Goal: Task Accomplishment & Management: Manage account settings

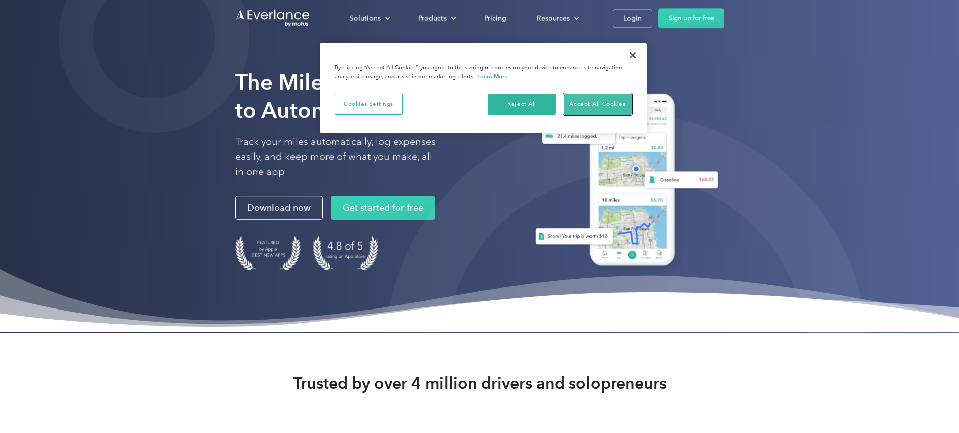
click at [605, 106] on button "Accept All Cookies" at bounding box center [598, 104] width 68 height 21
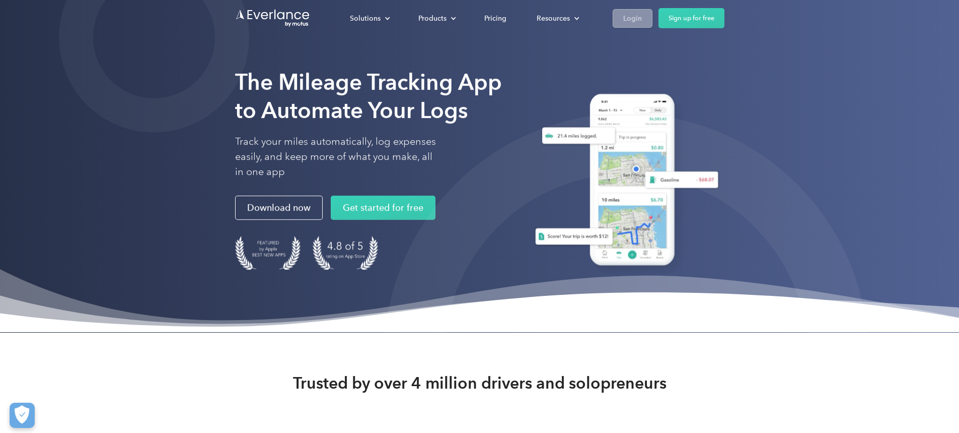
click at [642, 23] on div "Login" at bounding box center [632, 18] width 19 height 13
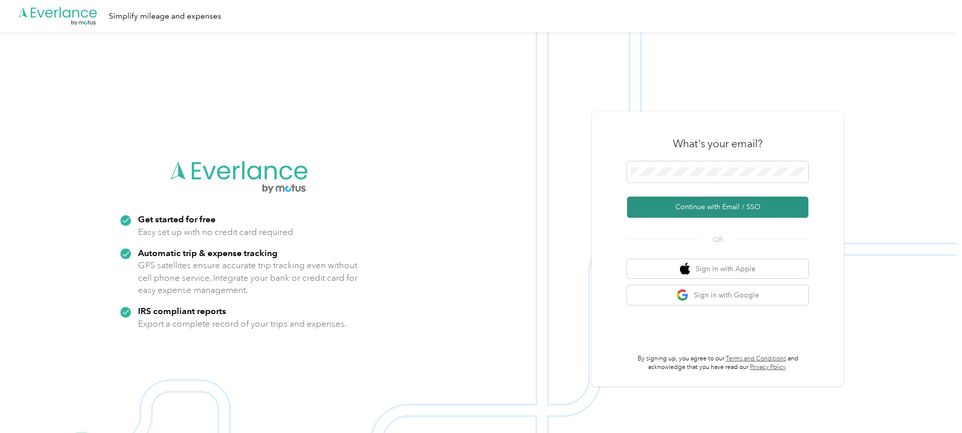
click at [692, 215] on button "Continue with Email / SSO" at bounding box center [717, 206] width 181 height 21
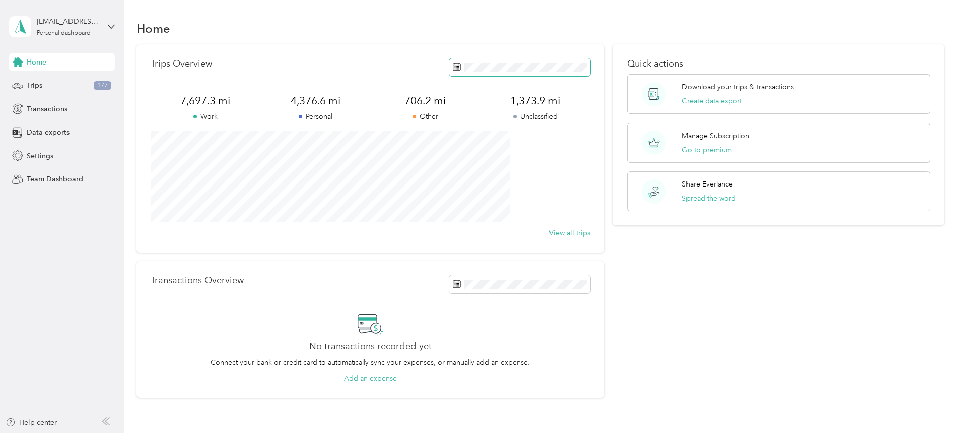
click at [489, 72] on span at bounding box center [519, 67] width 141 height 18
click at [40, 135] on span "Data exports" at bounding box center [48, 132] width 43 height 11
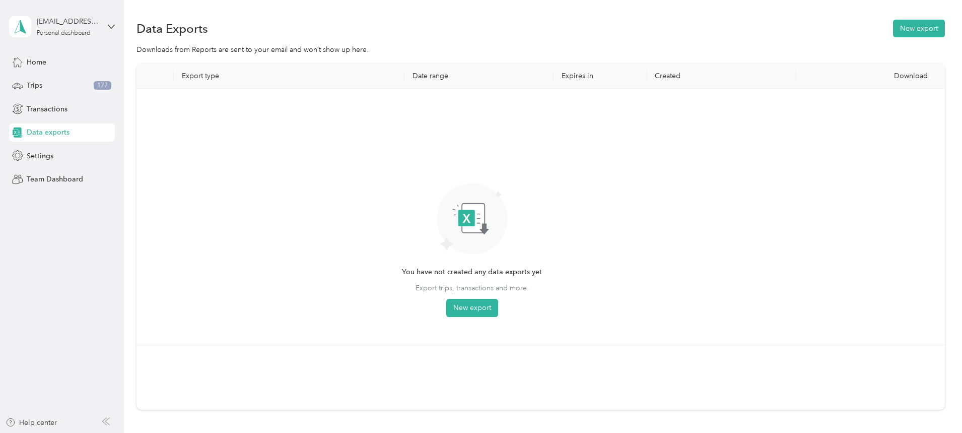
click at [457, 77] on th "Date range" at bounding box center [478, 75] width 149 height 25
click at [498, 306] on button "New export" at bounding box center [472, 308] width 52 height 18
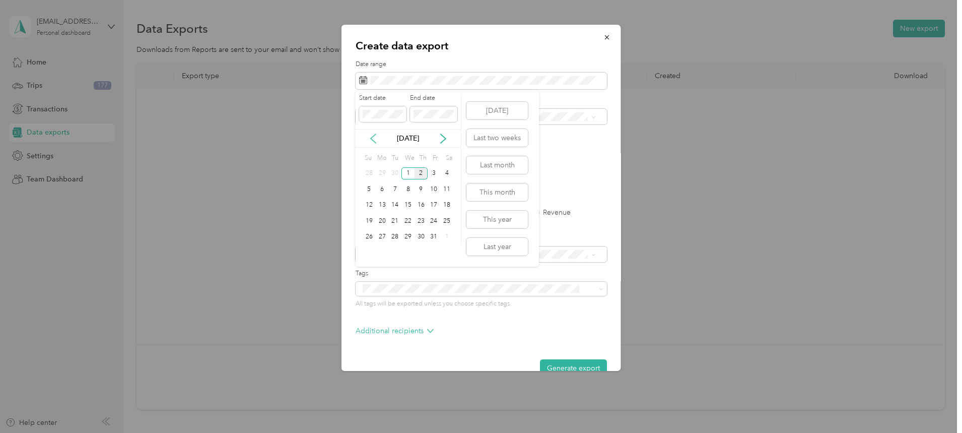
click at [373, 143] on icon at bounding box center [373, 138] width 10 height 10
click at [393, 205] on div "16" at bounding box center [394, 205] width 13 height 13
click at [396, 241] on div "30" at bounding box center [394, 237] width 13 height 13
click at [545, 367] on button "Generate export" at bounding box center [573, 368] width 67 height 18
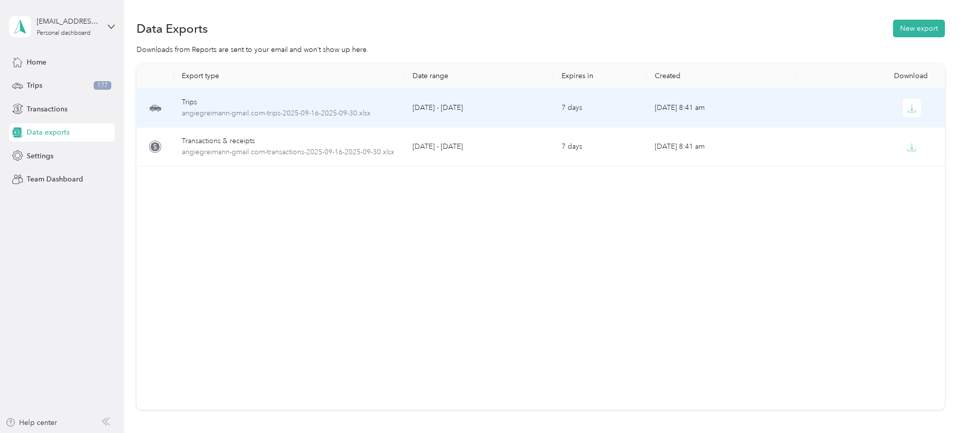
click at [473, 108] on td "September 16 - 30, 2025" at bounding box center [478, 108] width 149 height 39
click at [363, 112] on span "angiegreimann-gmail.com-trips-2025-09-16-2025-09-30.xlsx" at bounding box center [289, 113] width 215 height 11
click at [907, 108] on icon "button" at bounding box center [911, 108] width 9 height 9
